Goal: Task Accomplishment & Management: Manage account settings

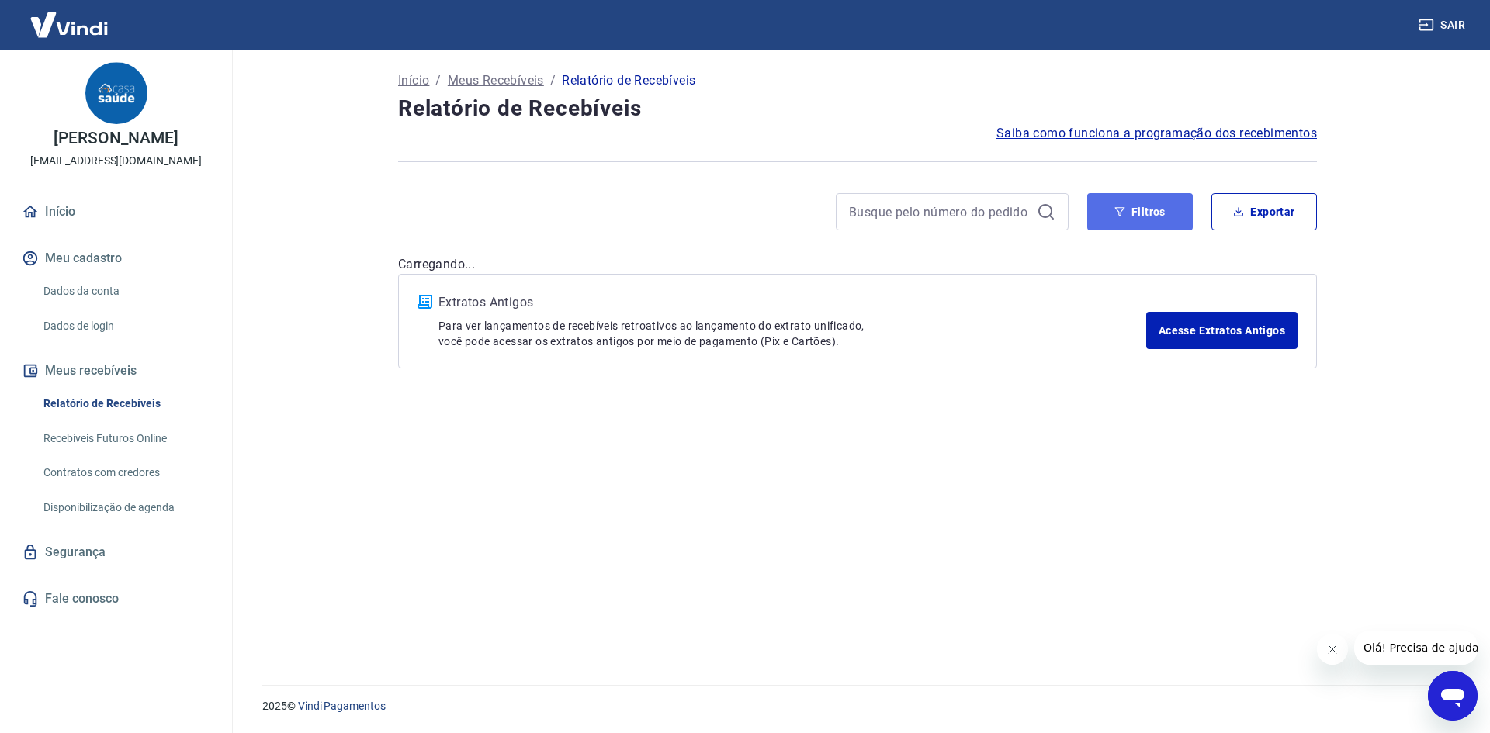
click at [1126, 224] on button "Filtros" at bounding box center [1140, 211] width 106 height 37
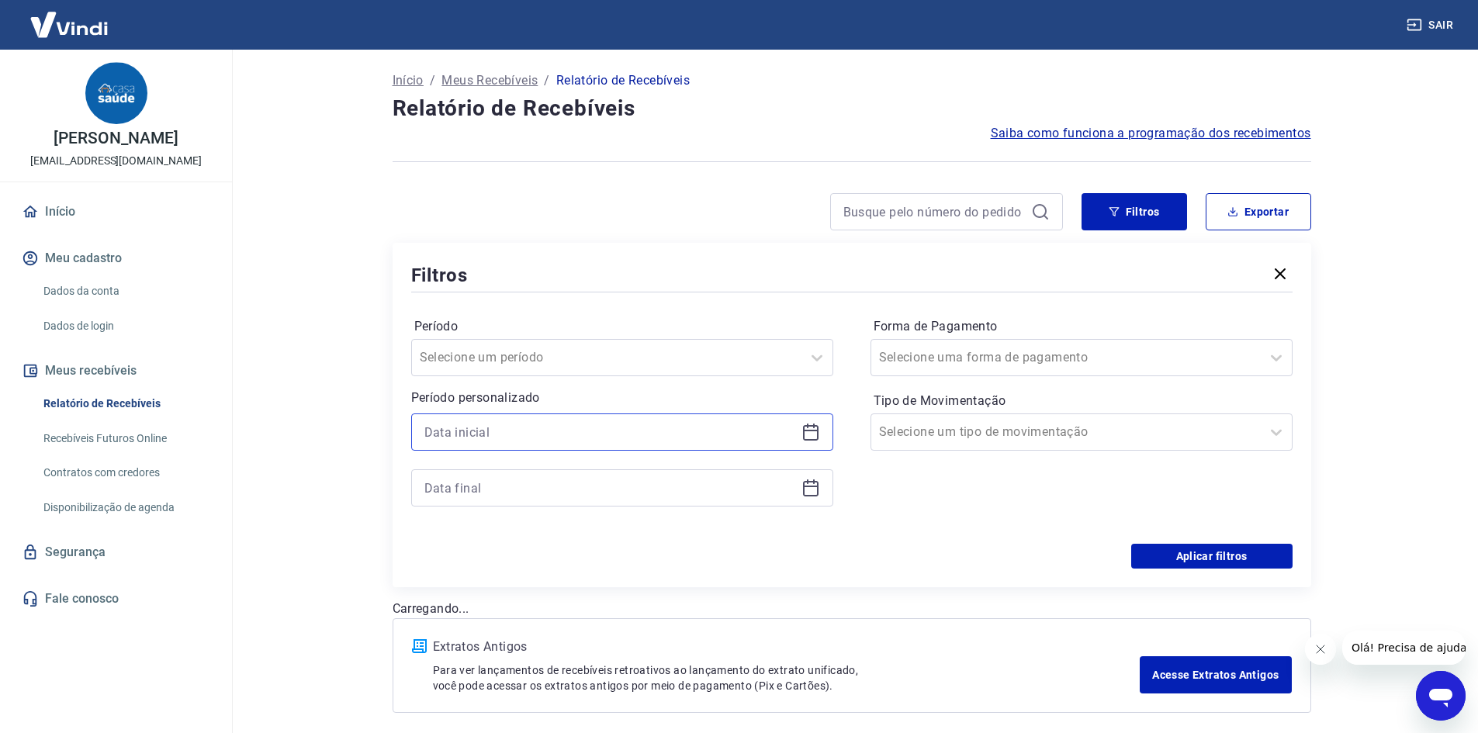
click at [695, 437] on input at bounding box center [609, 432] width 371 height 23
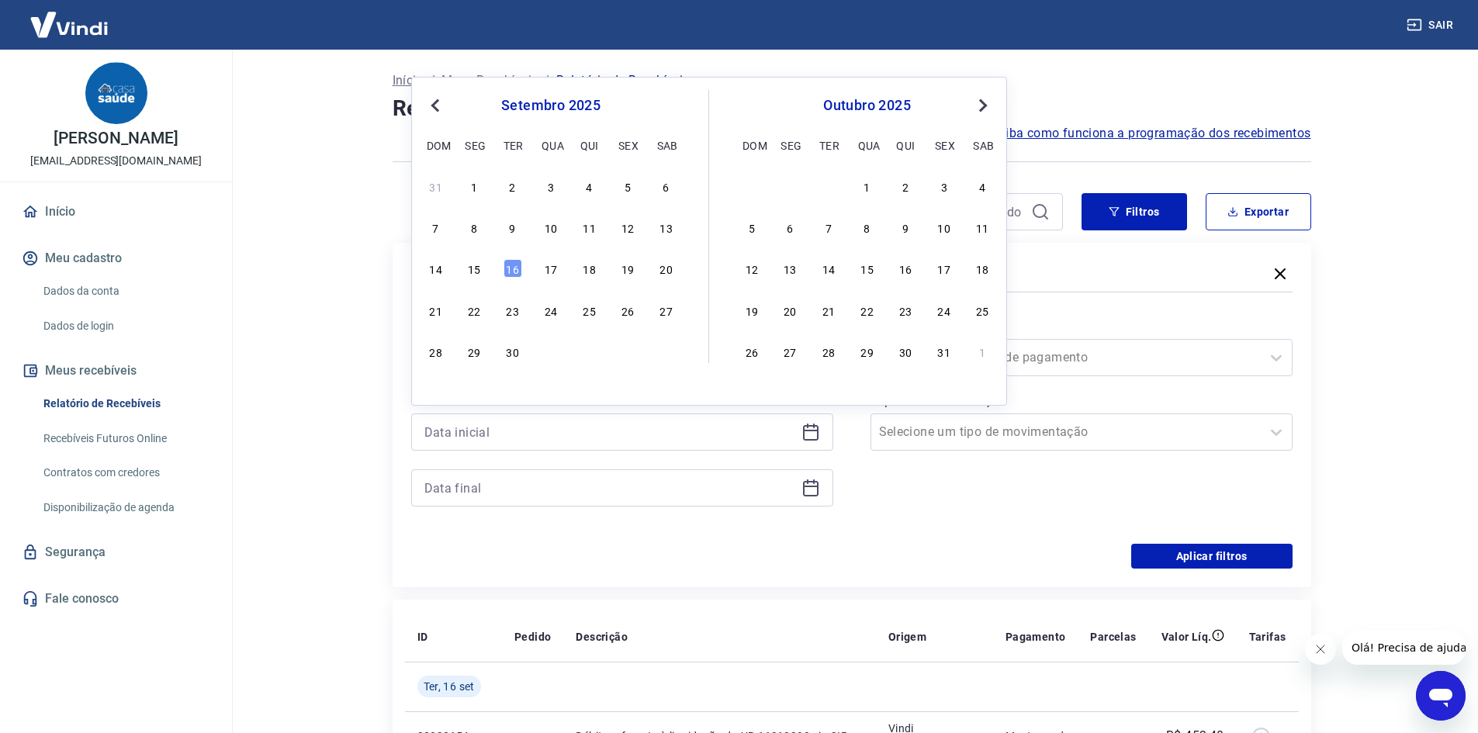
click at [625, 230] on div "12" at bounding box center [627, 227] width 19 height 19
type input "[DATE]"
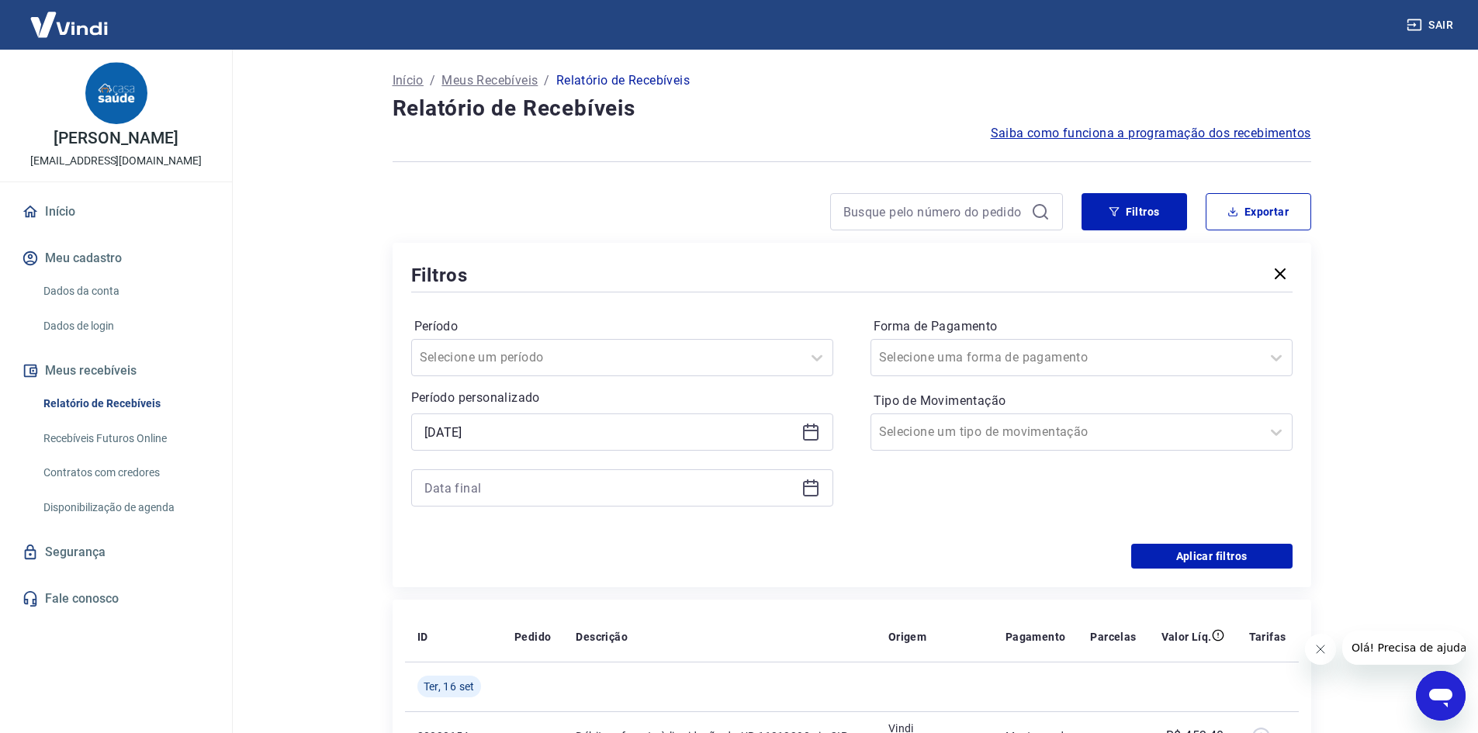
click at [802, 487] on icon at bounding box center [811, 488] width 19 height 19
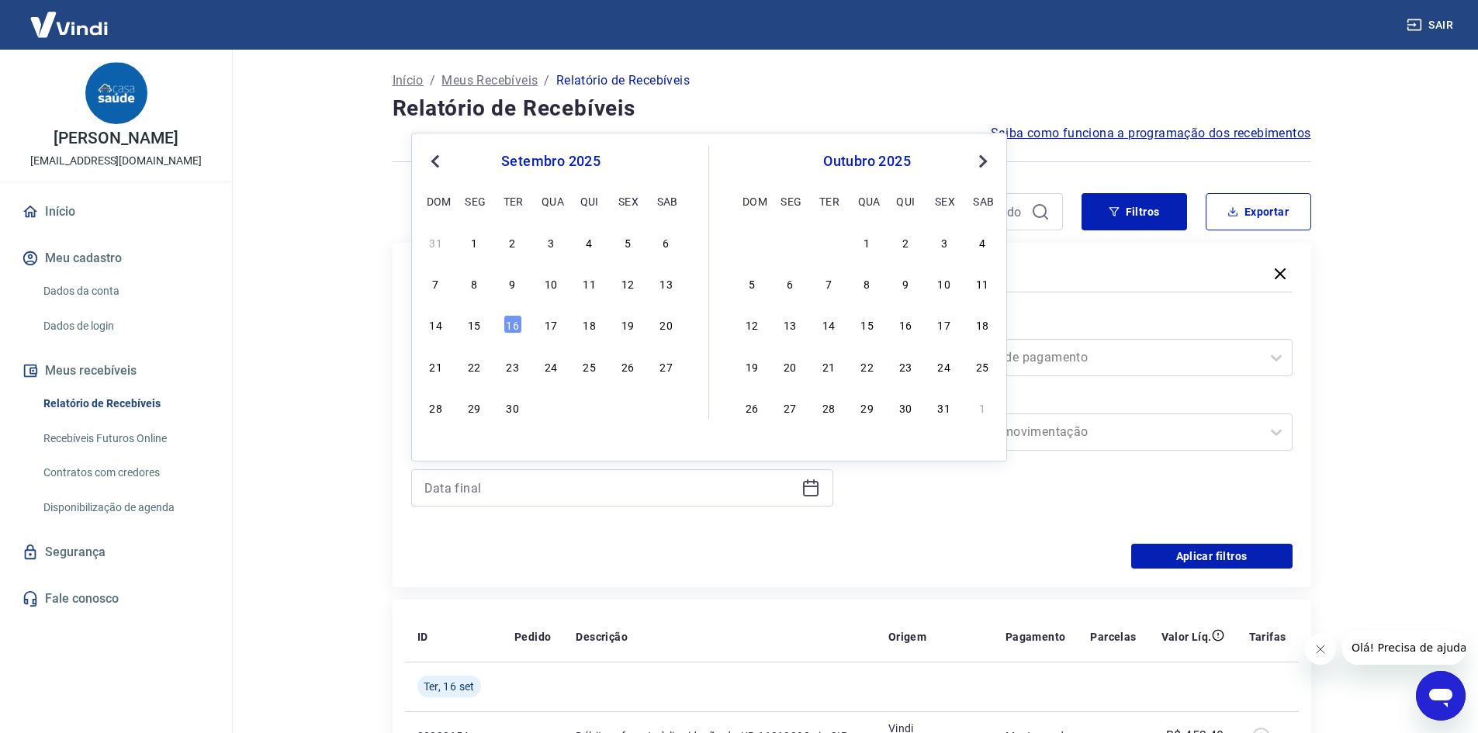
drag, startPoint x: 444, startPoint y: 323, endPoint x: 1178, endPoint y: 603, distance: 785.7
click at [443, 323] on div "14" at bounding box center [436, 324] width 19 height 19
type input "14/09/2025"
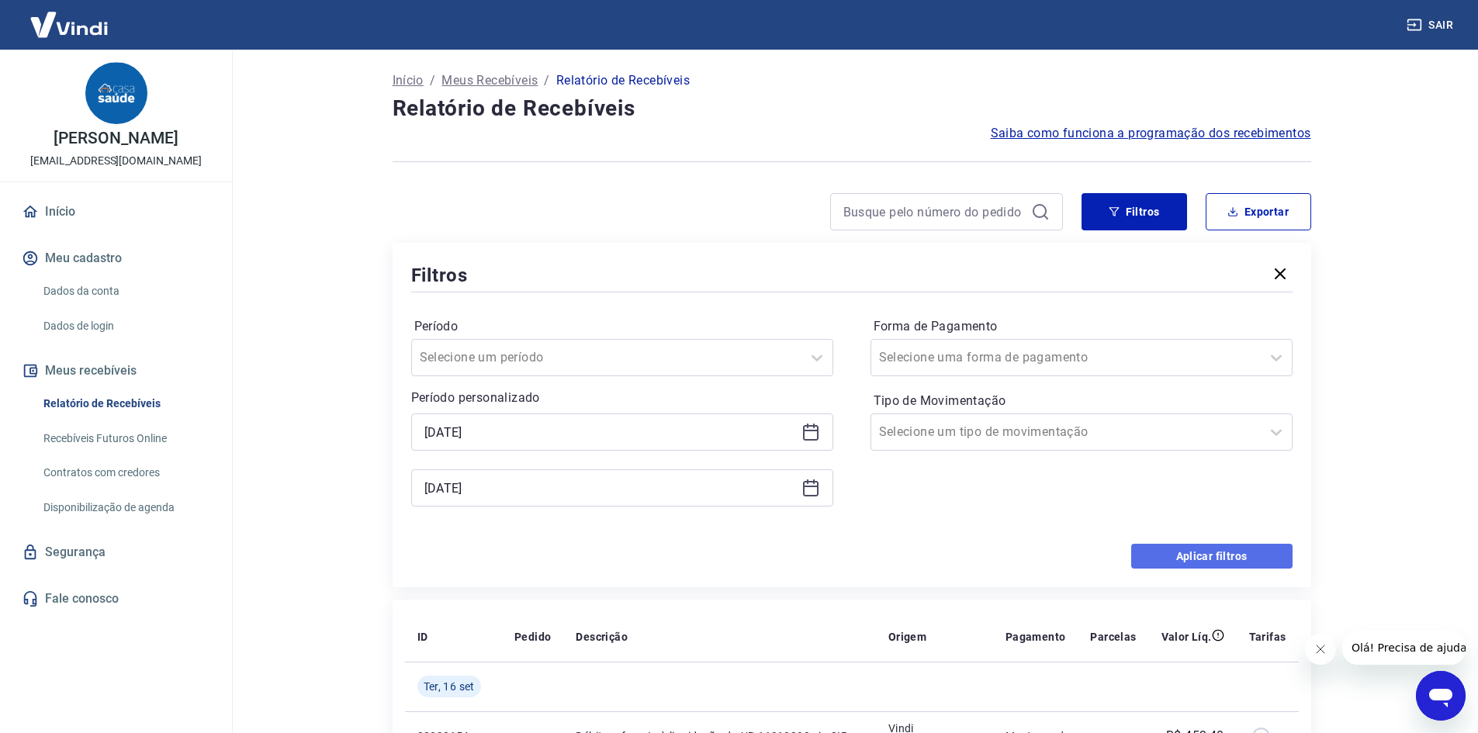
click at [1176, 557] on button "Aplicar filtros" at bounding box center [1211, 556] width 161 height 25
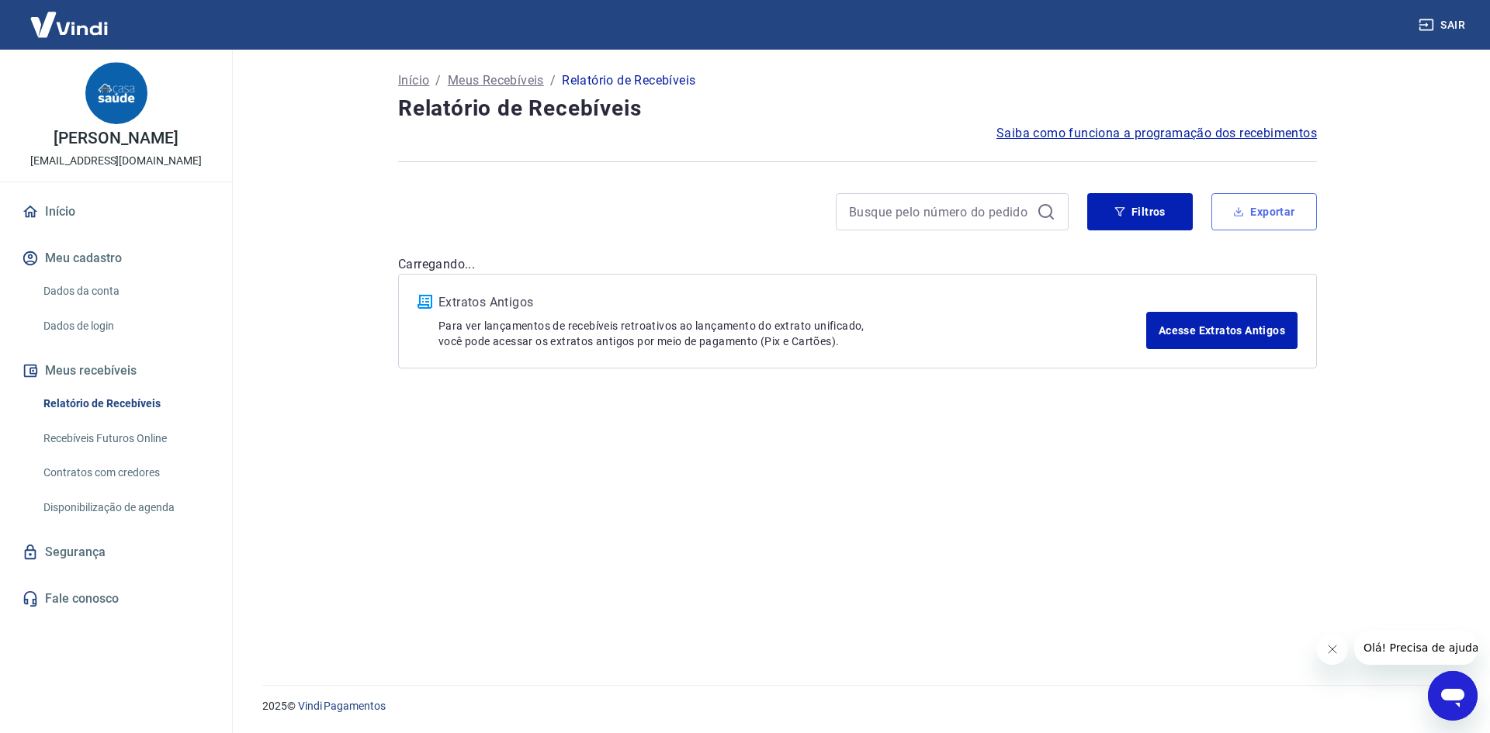
click at [1269, 220] on button "Exportar" at bounding box center [1264, 211] width 106 height 37
type input "[DATE]"
type input "14/09/2025"
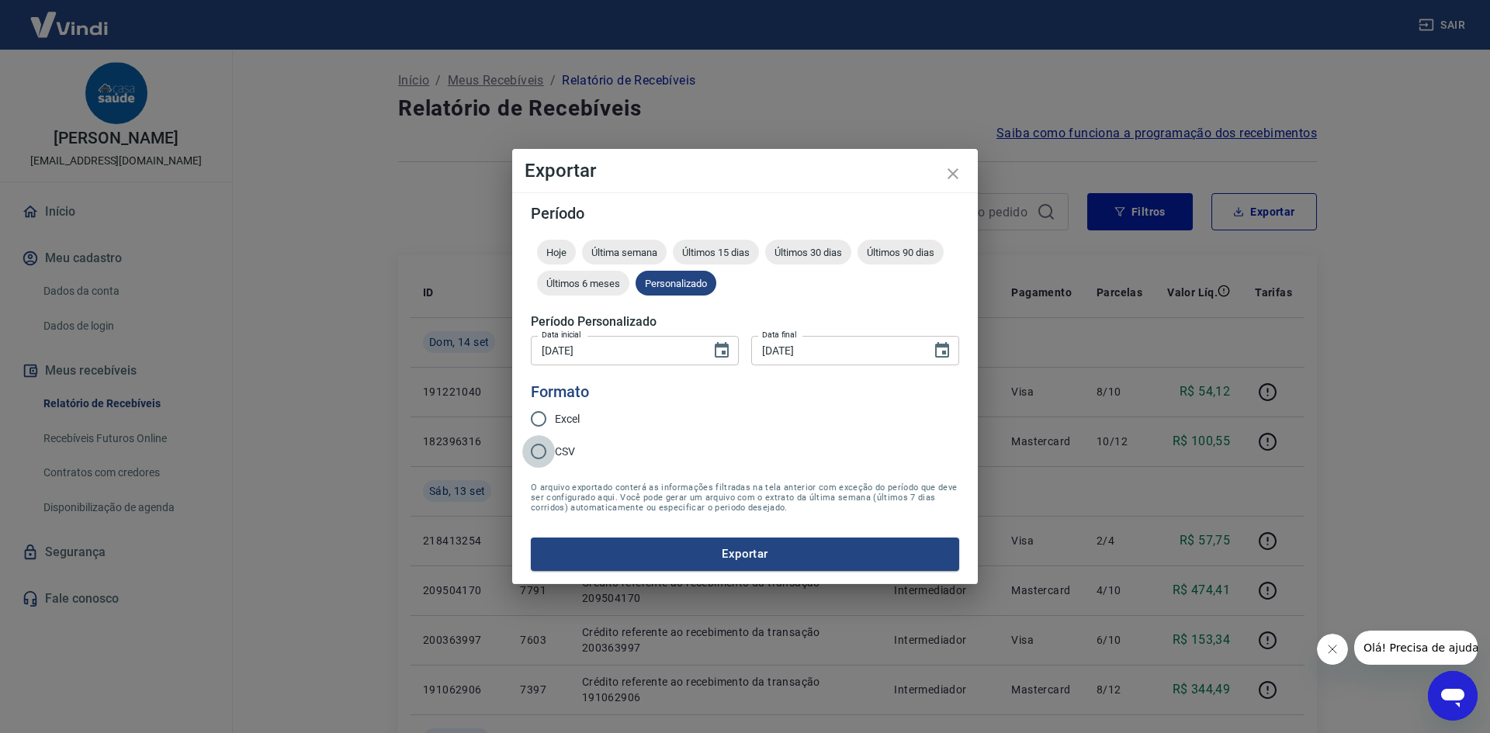
click at [535, 452] on input "CSV" at bounding box center [538, 451] width 33 height 33
radio input "true"
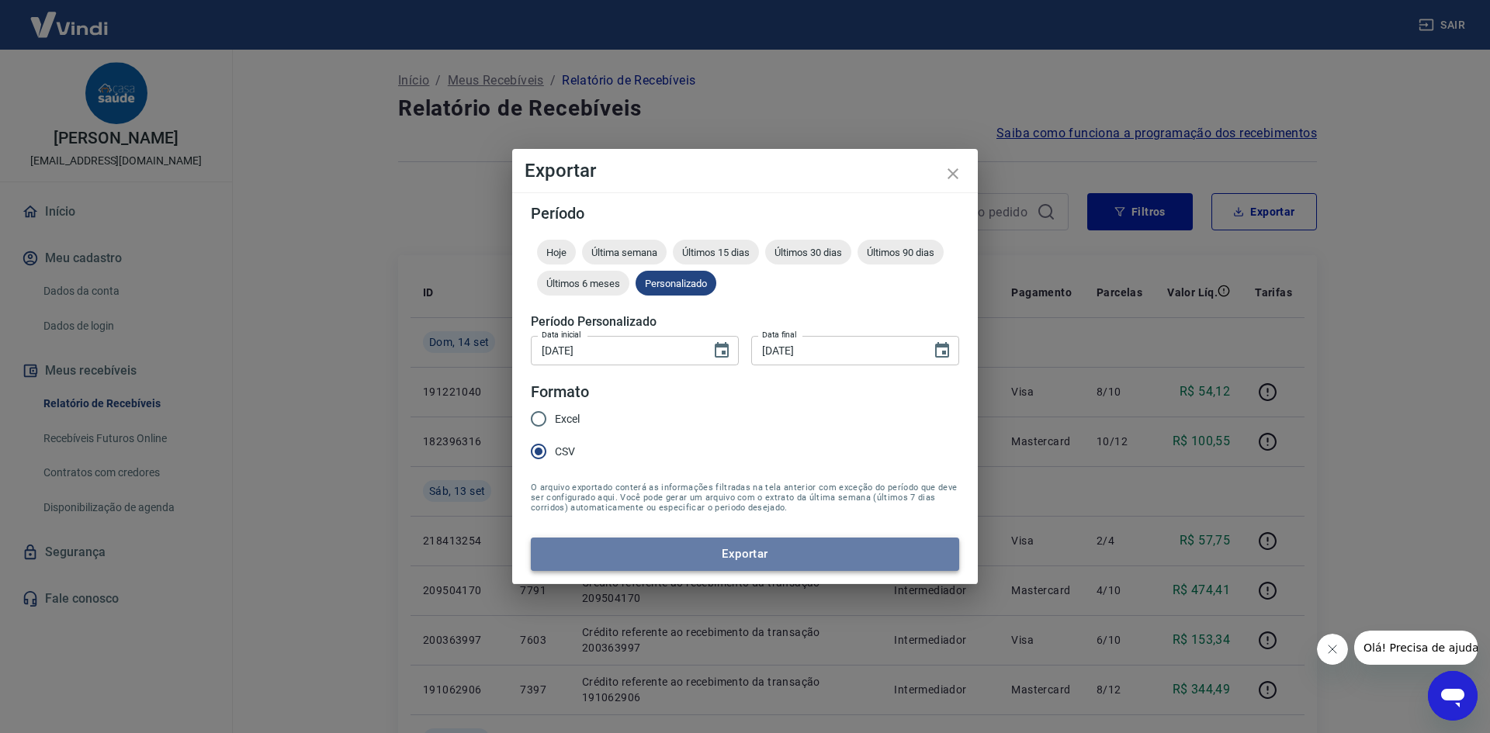
click at [643, 566] on button "Exportar" at bounding box center [745, 554] width 428 height 33
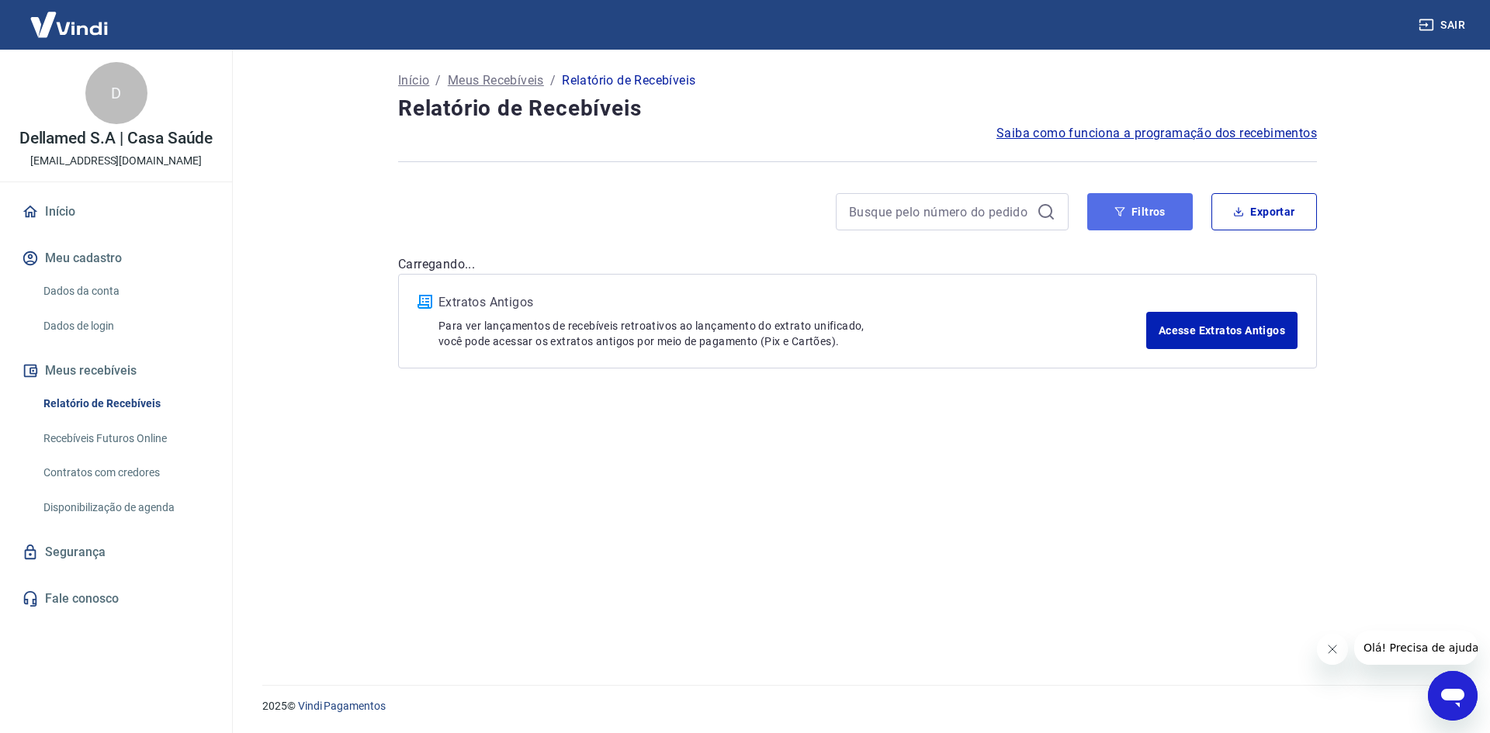
click at [1131, 212] on button "Filtros" at bounding box center [1140, 211] width 106 height 37
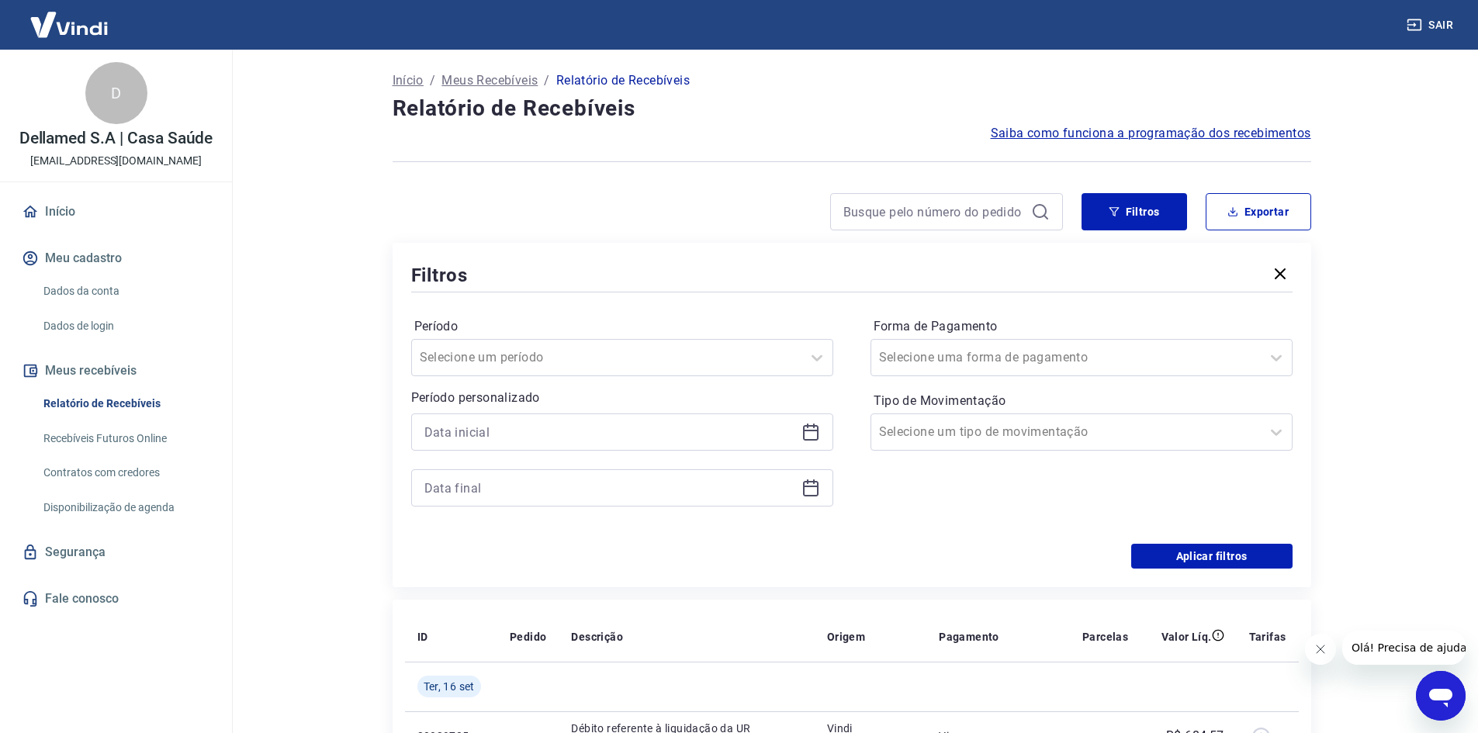
click at [802, 417] on div at bounding box center [622, 432] width 422 height 37
click at [802, 428] on icon at bounding box center [811, 432] width 19 height 19
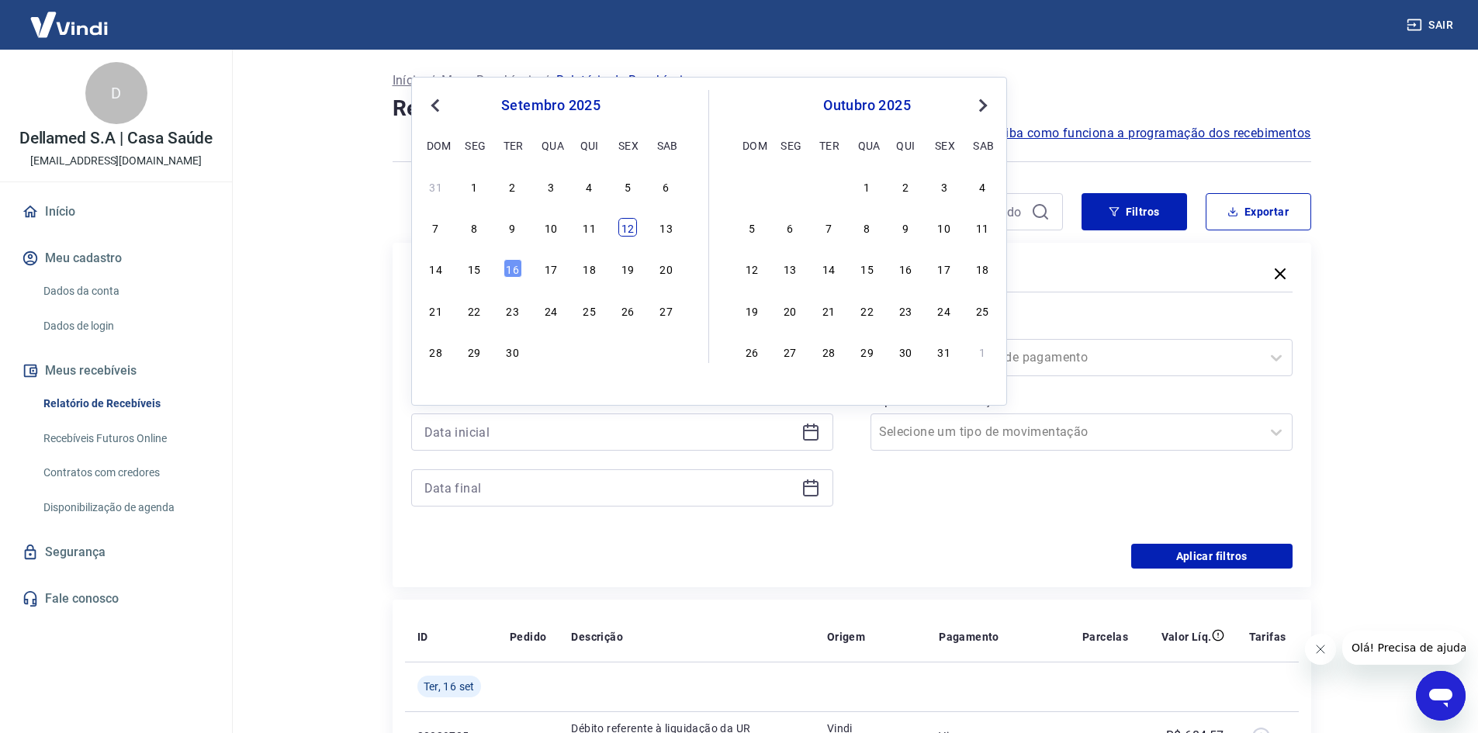
click at [625, 230] on div "12" at bounding box center [627, 227] width 19 height 19
type input "[DATE]"
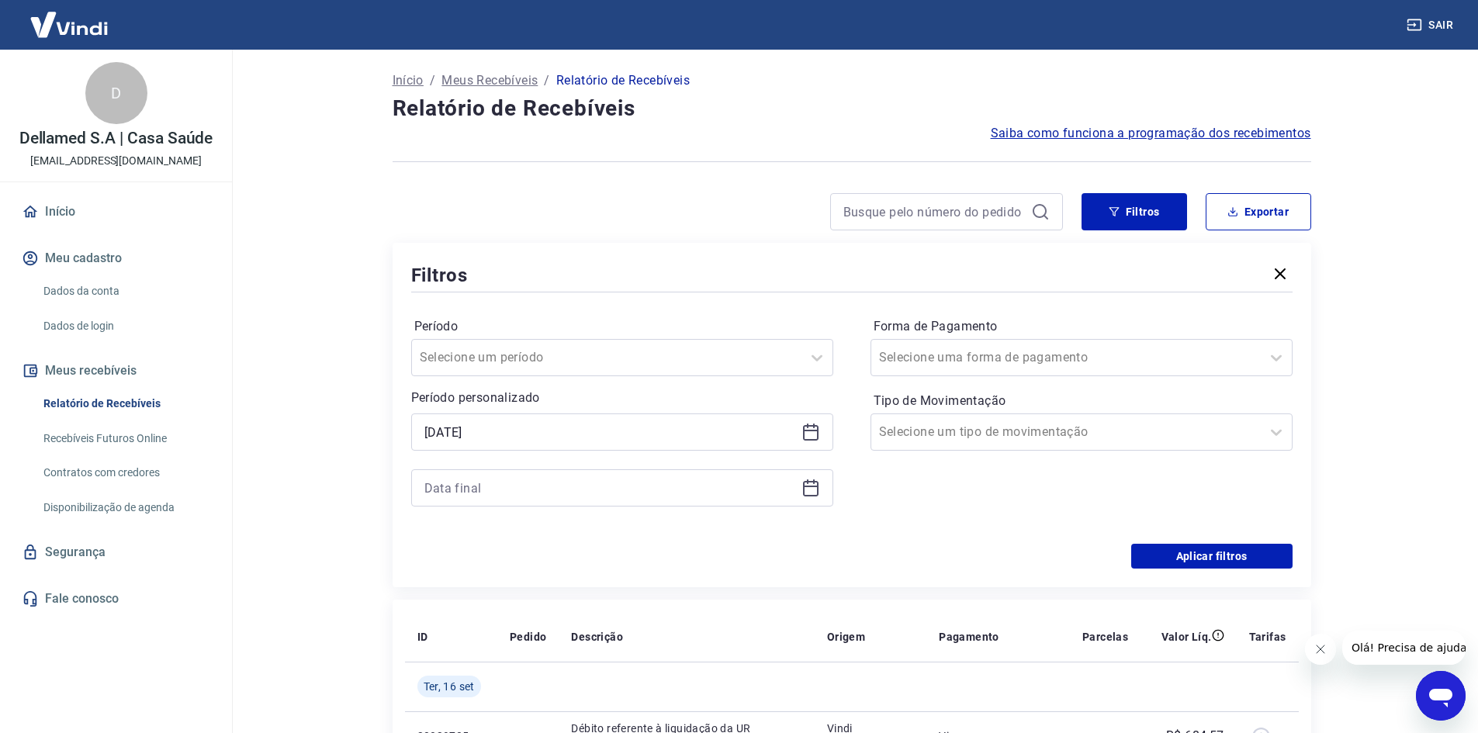
click at [802, 494] on icon at bounding box center [811, 488] width 19 height 19
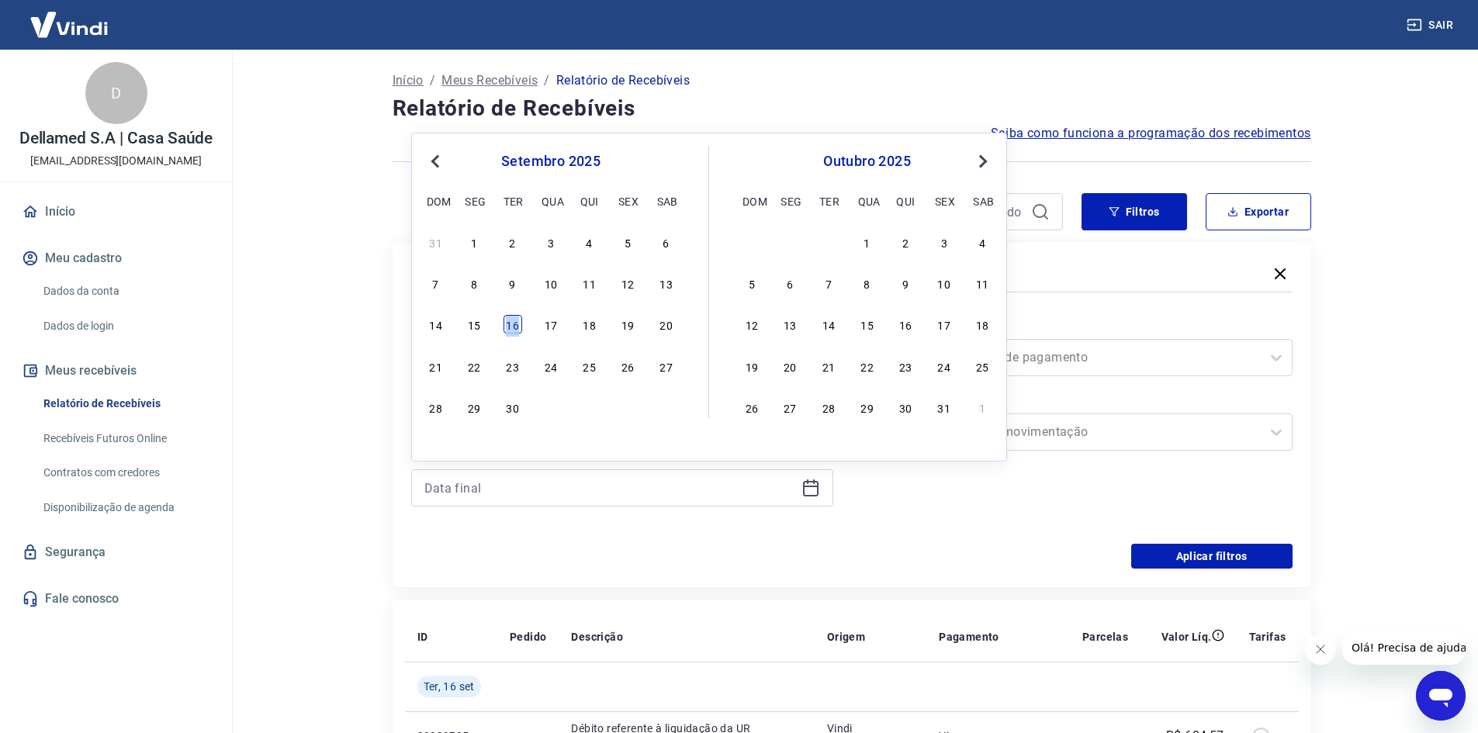
drag, startPoint x: 480, startPoint y: 325, endPoint x: 519, endPoint y: 328, distance: 39.7
click at [518, 330] on div "14 15 16 17 18 19 20" at bounding box center [550, 325] width 253 height 23
click at [519, 328] on div "16" at bounding box center [513, 324] width 19 height 19
type input "[DATE]"
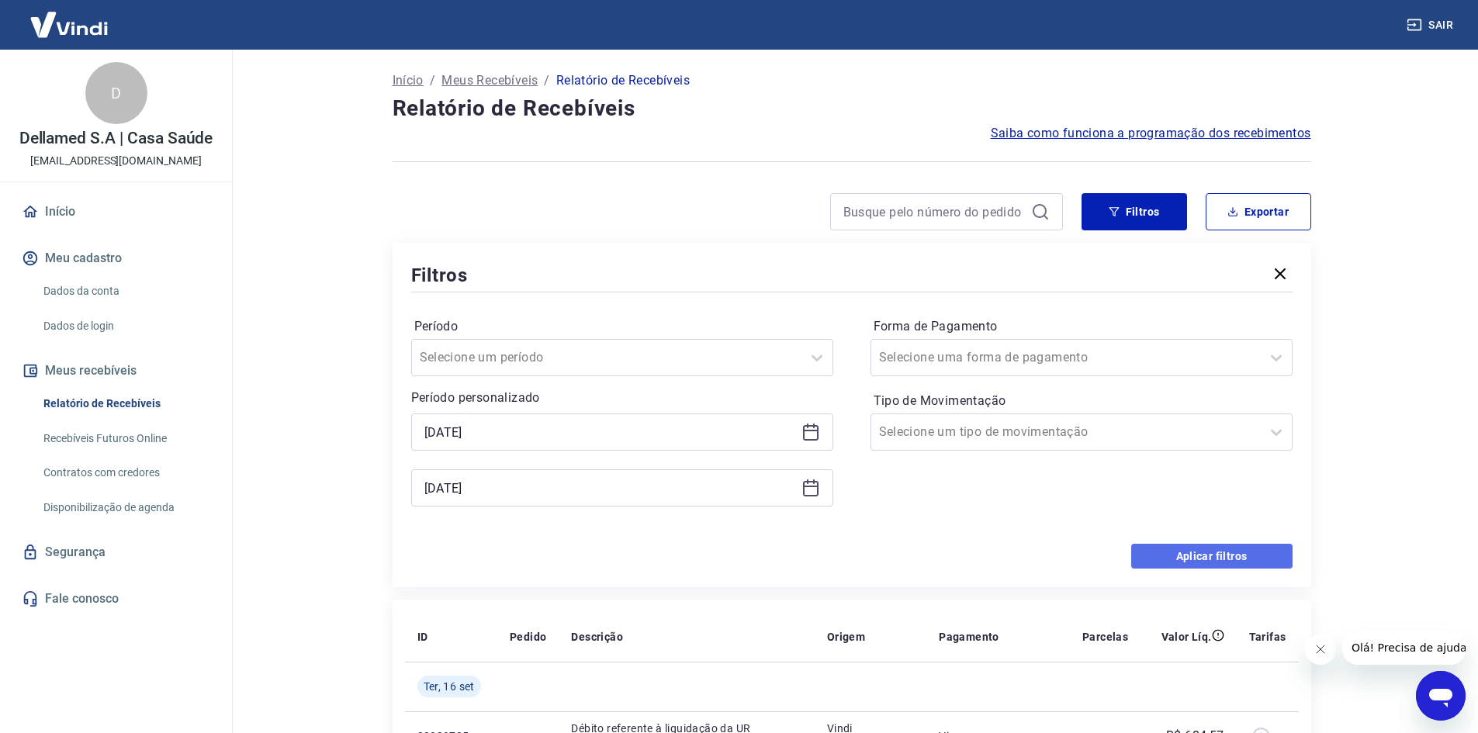
click at [1234, 557] on button "Aplicar filtros" at bounding box center [1211, 556] width 161 height 25
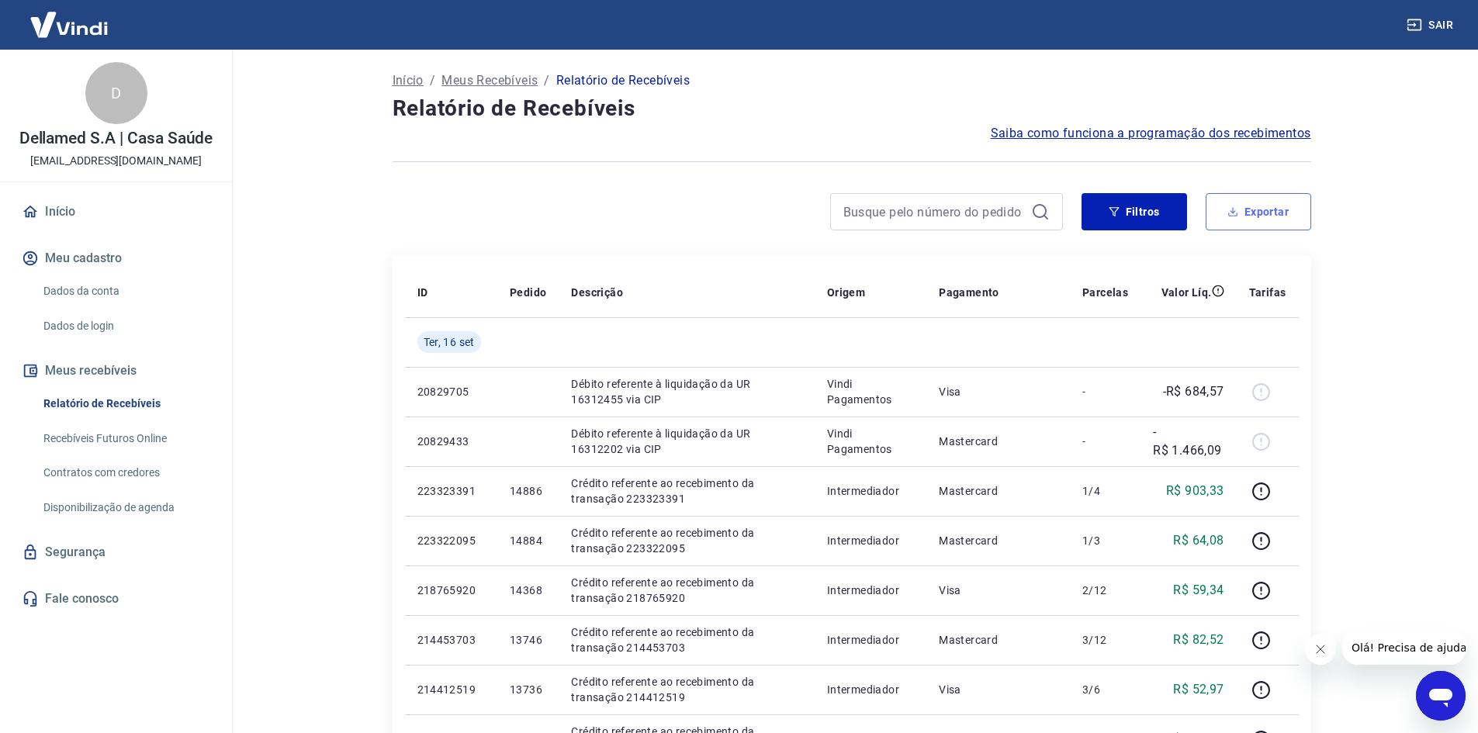
click at [1253, 203] on button "Exportar" at bounding box center [1259, 211] width 106 height 37
type input "[DATE]"
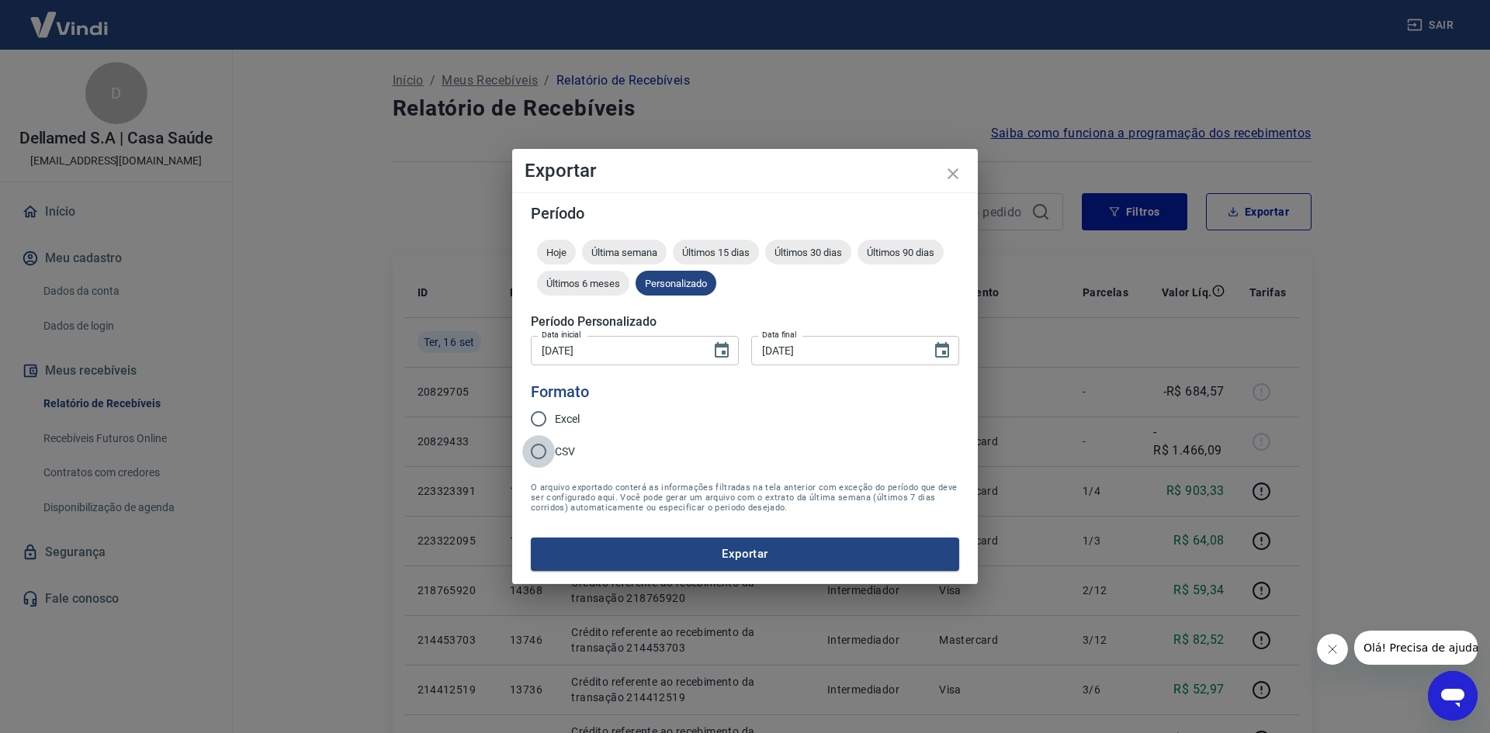
click at [533, 453] on input "CSV" at bounding box center [538, 451] width 33 height 33
radio input "true"
click at [637, 560] on button "Exportar" at bounding box center [745, 554] width 428 height 33
